Goal: Use online tool/utility

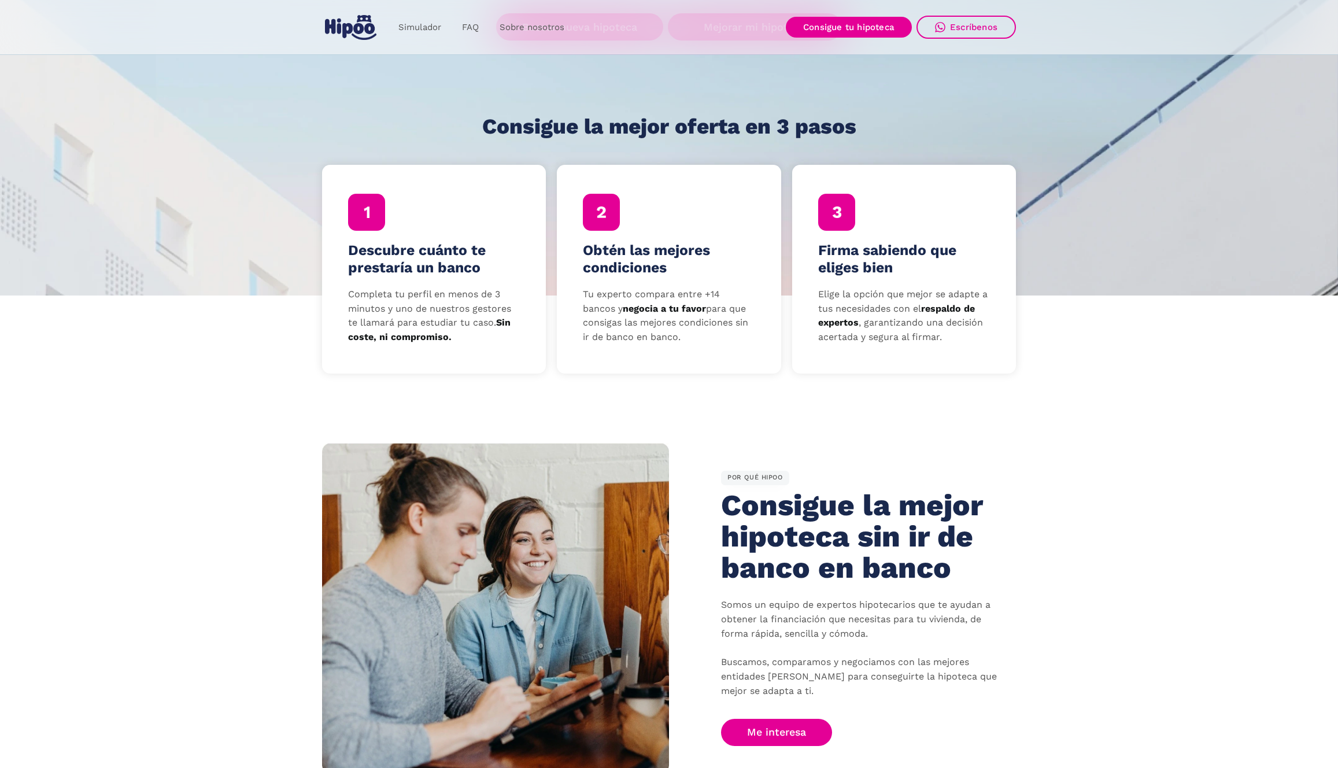
click at [1123, 326] on section "Descubre cuánto te prestaría un banco Completa tu perfil en menos de 3 minutos …" at bounding box center [669, 352] width 1338 height 112
click at [399, 27] on link "Simulador" at bounding box center [420, 27] width 64 height 23
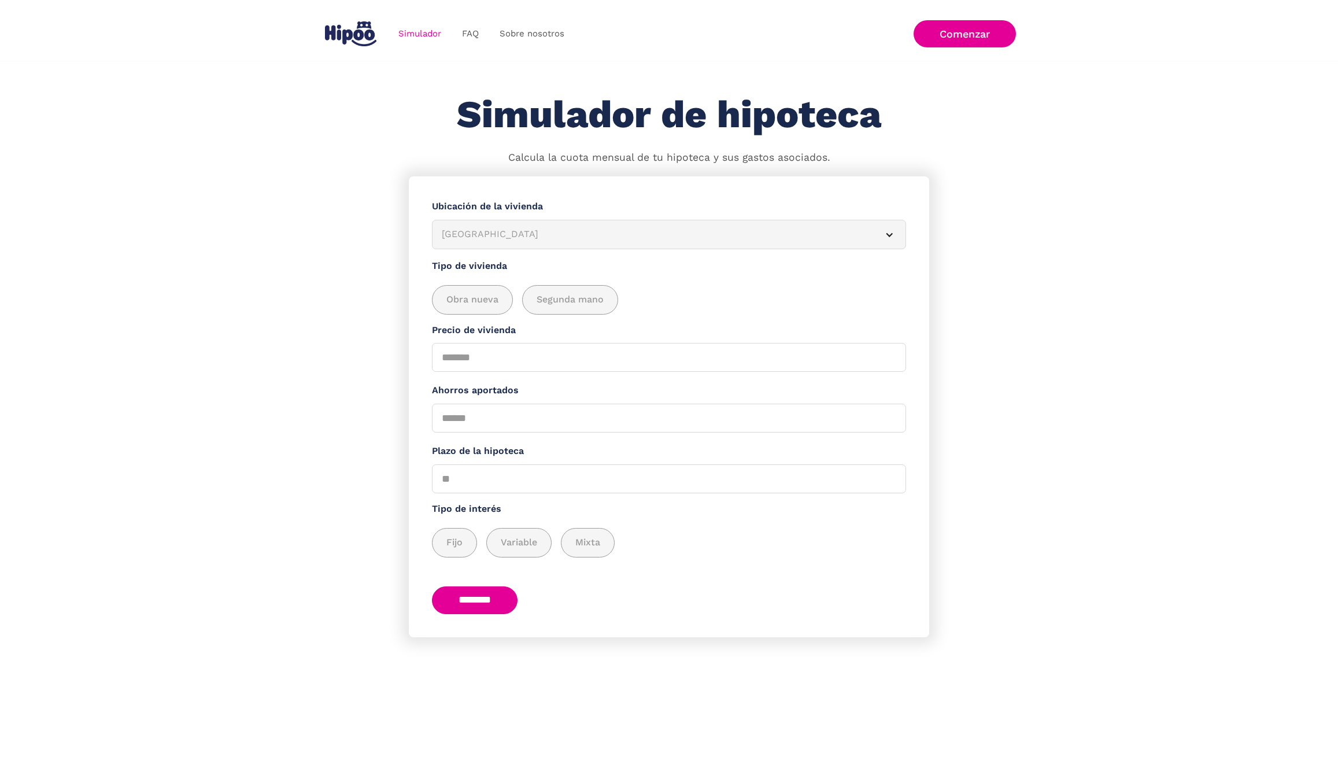
click at [344, 27] on img "home" at bounding box center [350, 33] width 51 height 25
